Goal: Transaction & Acquisition: Subscribe to service/newsletter

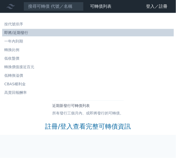
click at [95, 122] on link "註冊/登入查看完整可轉債資訊" at bounding box center [87, 126] width 85 height 9
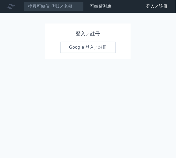
click at [95, 123] on div "可轉債列表 財務數據 可轉債列表 財務數據 登入／註冊 登入／註冊 登入／註冊 Google 登入／註冊" at bounding box center [88, 79] width 176 height 158
click at [90, 47] on link "Google 登入／註冊" at bounding box center [88, 47] width 56 height 11
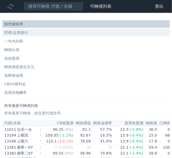
click at [18, 31] on li "即將/近期發行" at bounding box center [85, 32] width 167 height 5
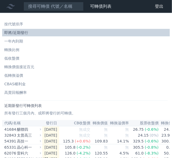
scroll to position [27, 0]
